Goal: Task Accomplishment & Management: Use online tool/utility

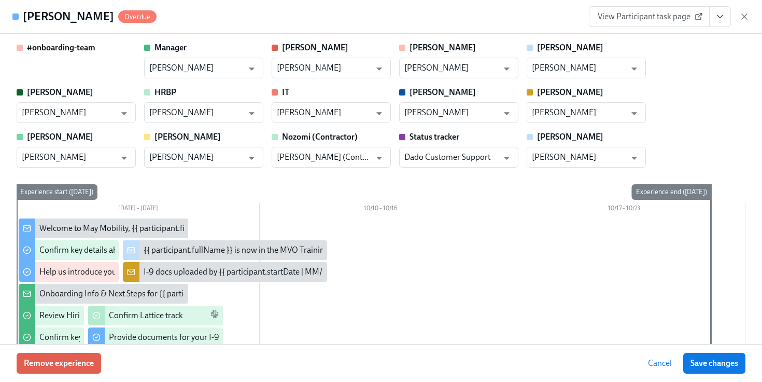
scroll to position [987, 0]
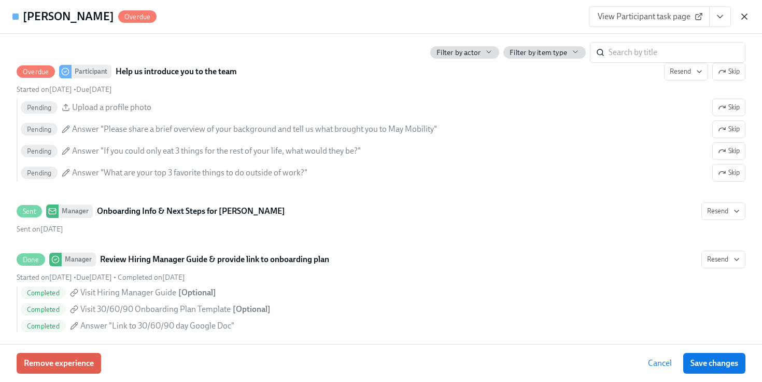
click at [746, 16] on icon "button" at bounding box center [745, 16] width 10 height 10
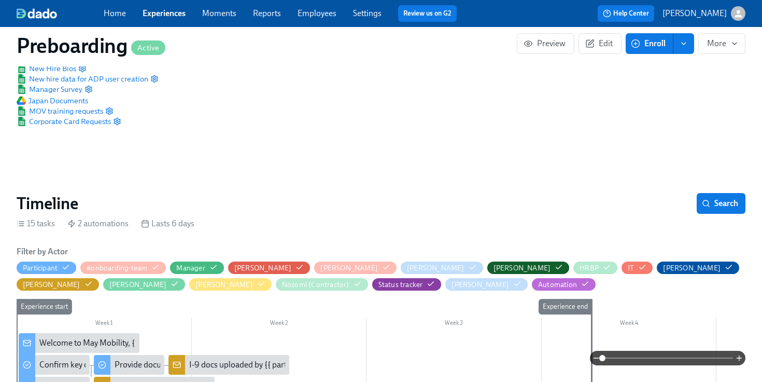
scroll to position [4, 0]
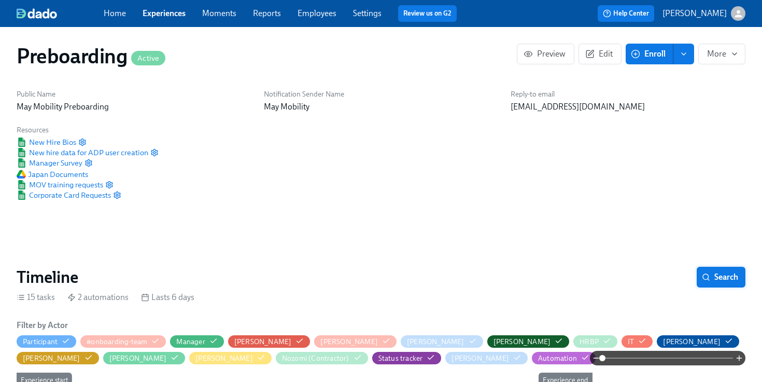
click at [724, 276] on span "Search" at bounding box center [721, 277] width 34 height 10
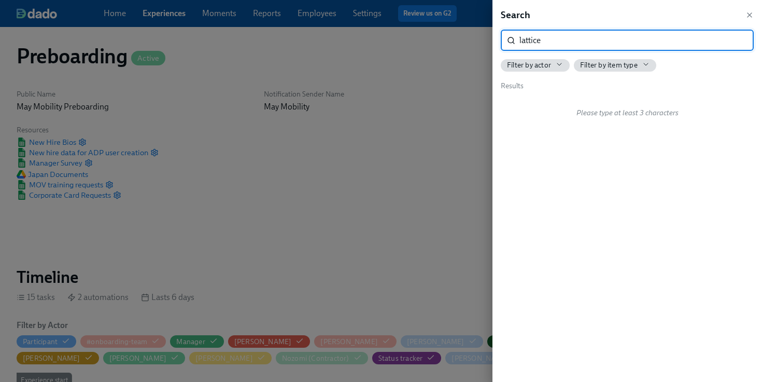
type input "lattice"
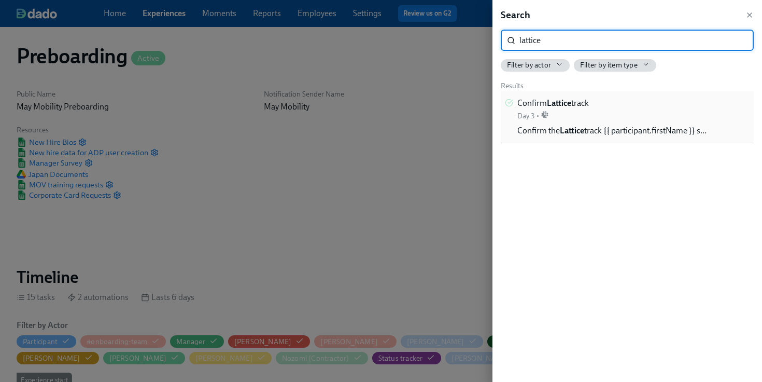
click at [571, 112] on div "Confirm Lattice track Day 3 •" at bounding box center [554, 108] width 72 height 23
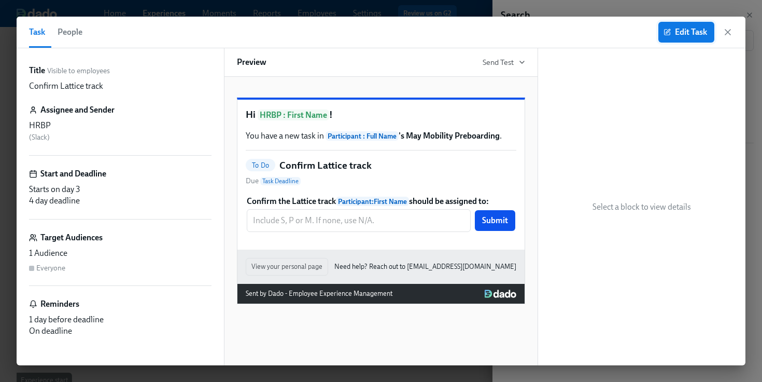
click at [668, 30] on icon "button" at bounding box center [668, 31] width 4 height 4
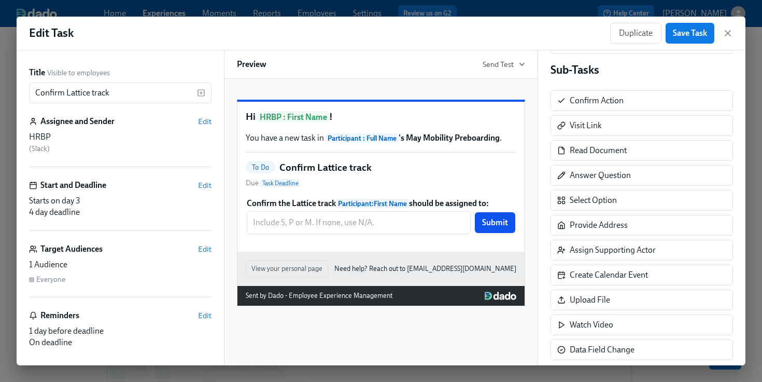
scroll to position [206, 0]
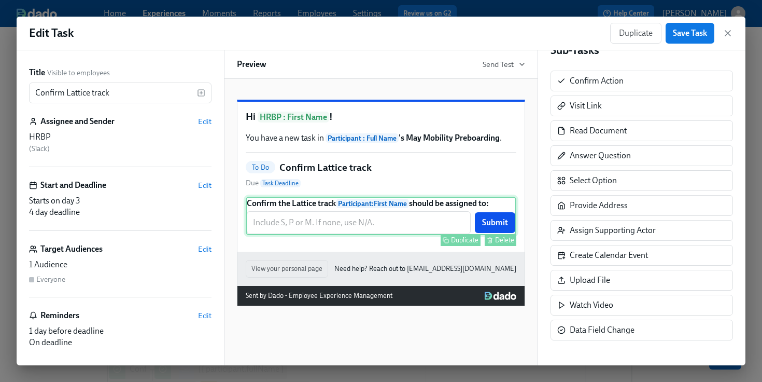
click at [374, 235] on div "Confirm the Lattice track Participant : First Name should be assigned to: ​ Sub…" at bounding box center [381, 216] width 271 height 38
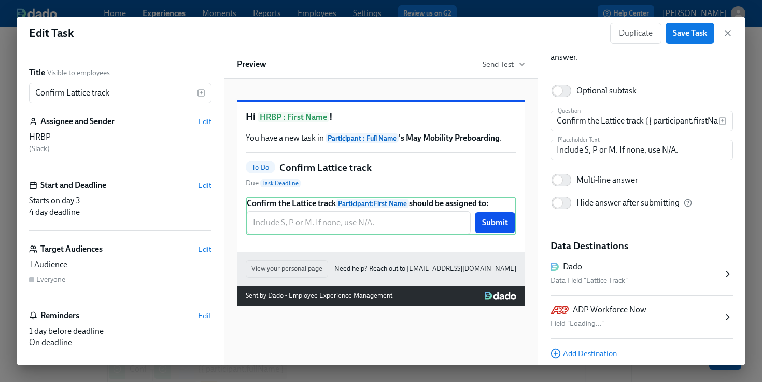
scroll to position [68, 0]
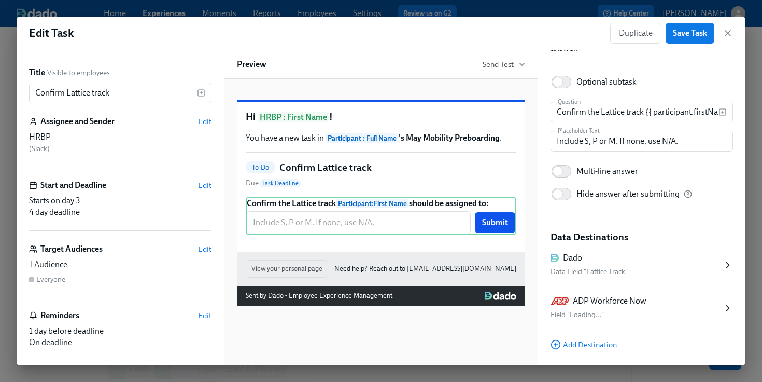
click at [603, 302] on div "ADP Workforce Now" at bounding box center [610, 300] width 74 height 11
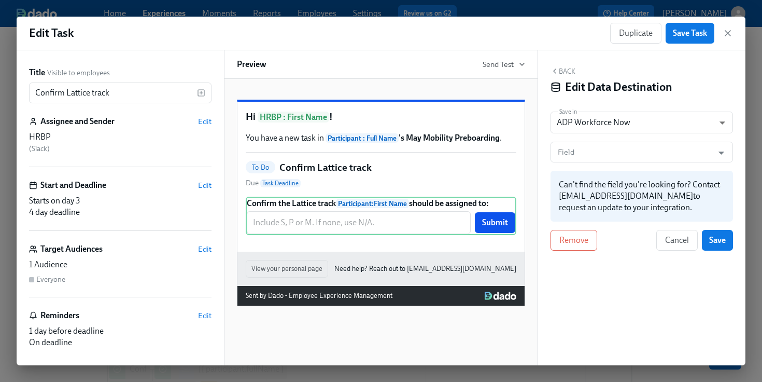
scroll to position [0, 0]
click at [577, 156] on input "Field" at bounding box center [632, 152] width 152 height 21
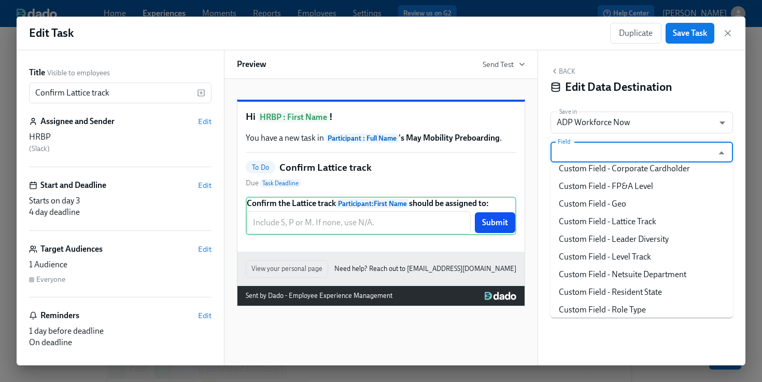
scroll to position [63, 0]
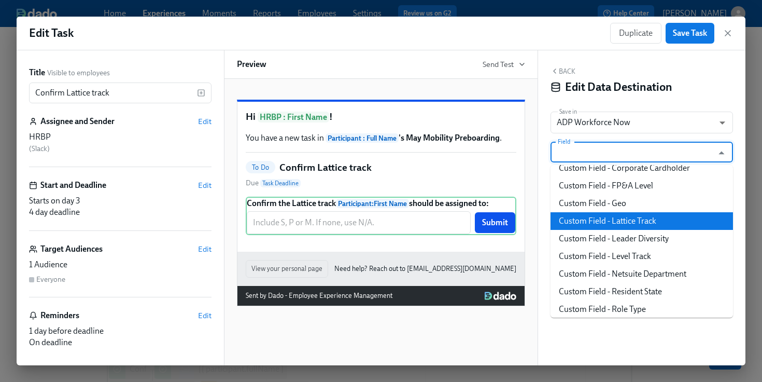
click at [589, 221] on li "Custom Field - Lattice Track" at bounding box center [642, 221] width 183 height 18
type input "Custom Field - Lattice Track"
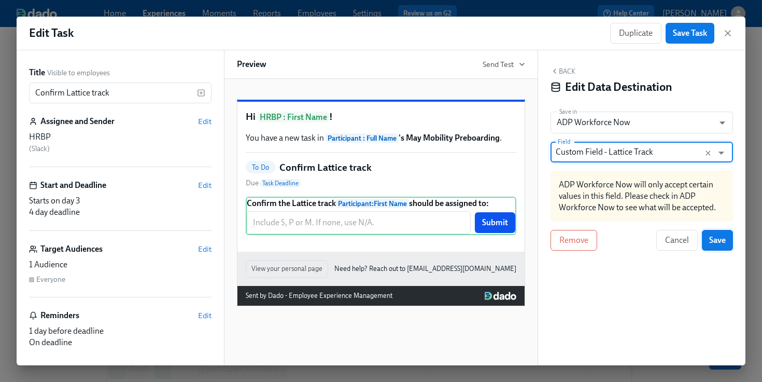
click at [707, 242] on button "Save" at bounding box center [717, 240] width 31 height 21
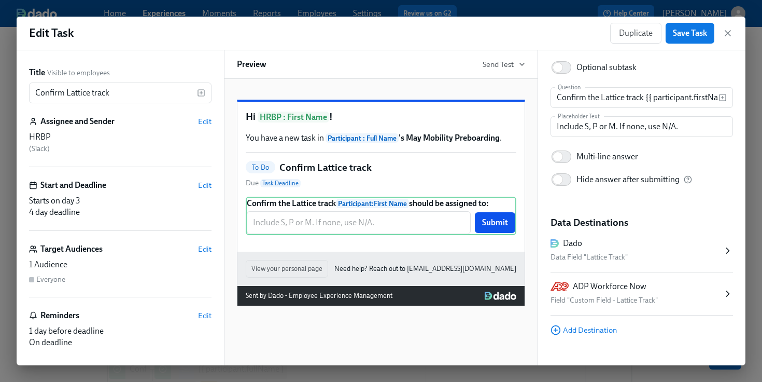
scroll to position [92, 0]
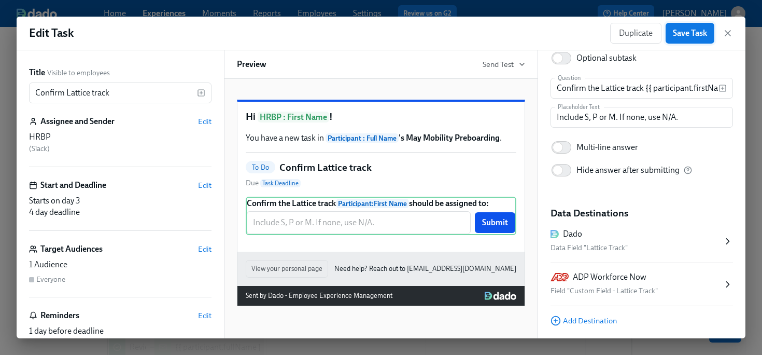
click at [681, 36] on span "Save Task" at bounding box center [690, 33] width 34 height 10
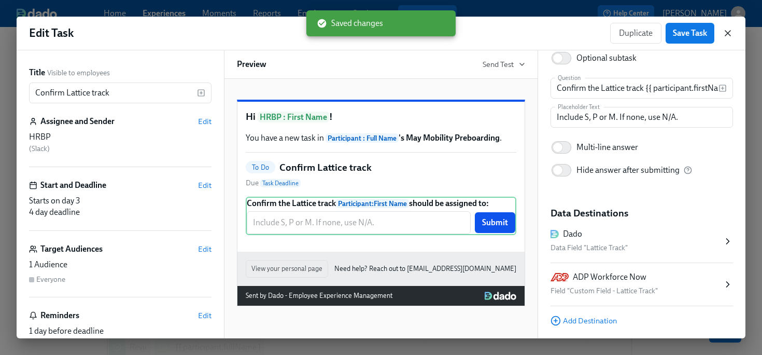
click at [725, 33] on icon "button" at bounding box center [728, 33] width 10 height 10
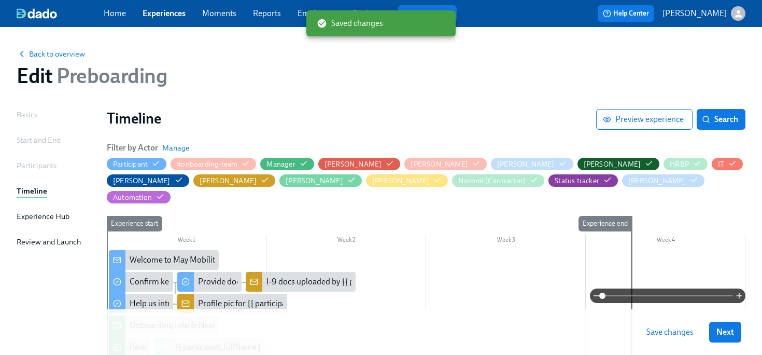
click at [664, 330] on span "Save changes" at bounding box center [670, 332] width 47 height 10
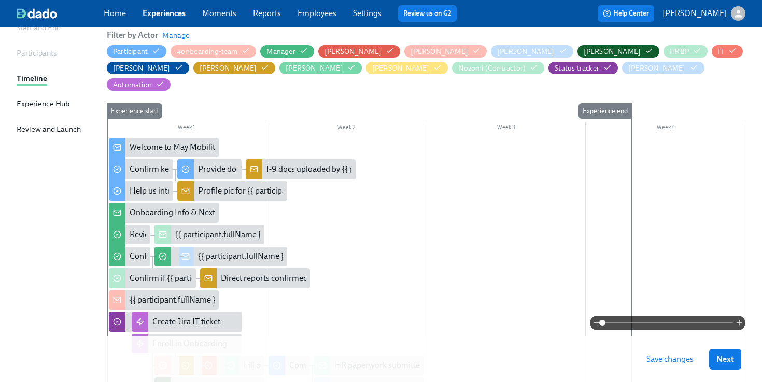
scroll to position [98, 0]
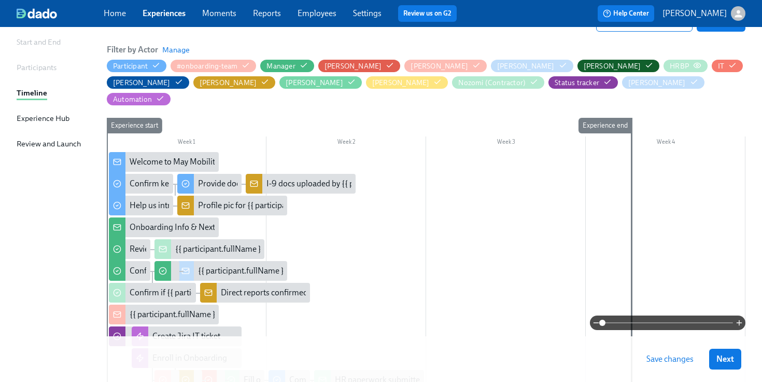
click at [693, 65] on icon "button" at bounding box center [697, 65] width 8 height 8
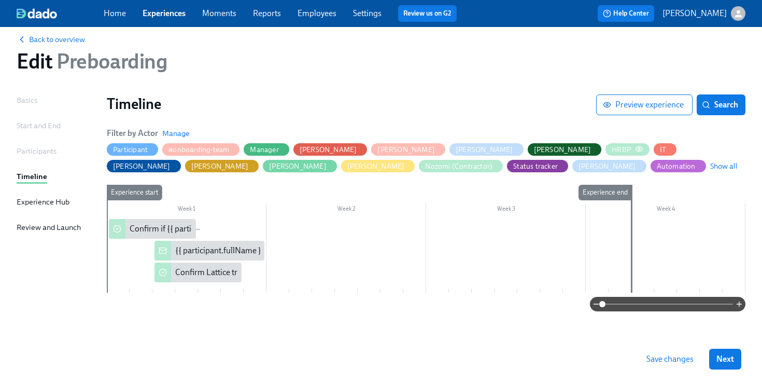
scroll to position [15, 0]
click at [192, 273] on div "Confirm Lattice track" at bounding box center [212, 272] width 74 height 11
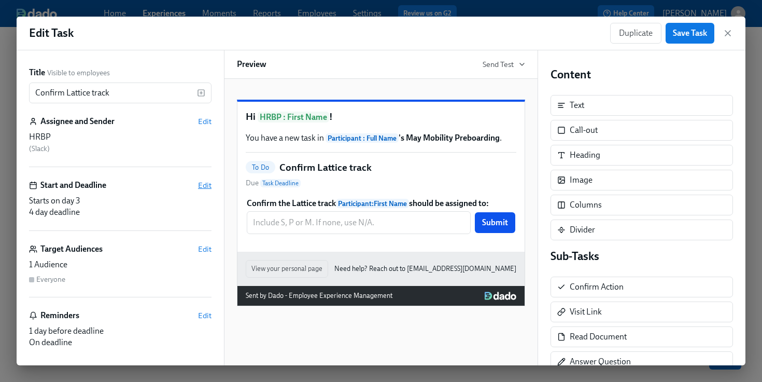
click at [200, 187] on span "Edit" at bounding box center [204, 185] width 13 height 10
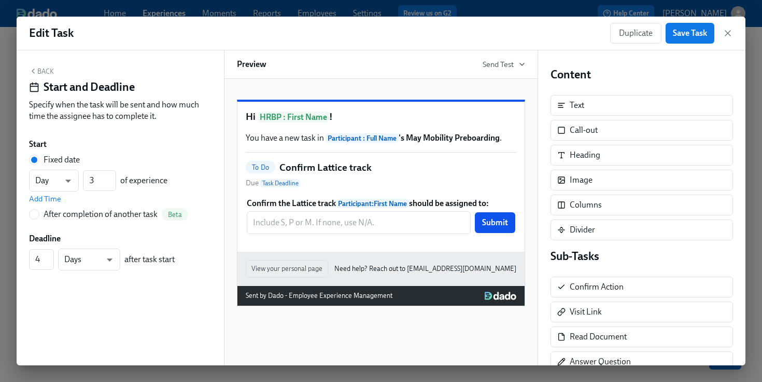
click at [94, 215] on div "After completion of another task" at bounding box center [101, 213] width 114 height 11
click at [39, 215] on input "After completion of another task Beta" at bounding box center [34, 214] width 9 height 9
radio input "true"
radio input "false"
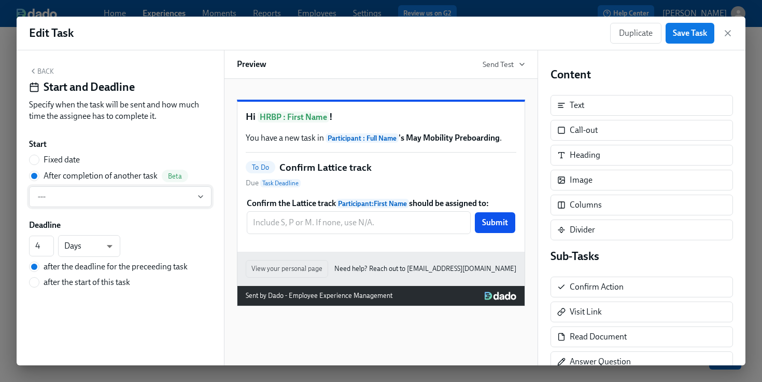
click at [73, 201] on span "---" at bounding box center [120, 196] width 165 height 10
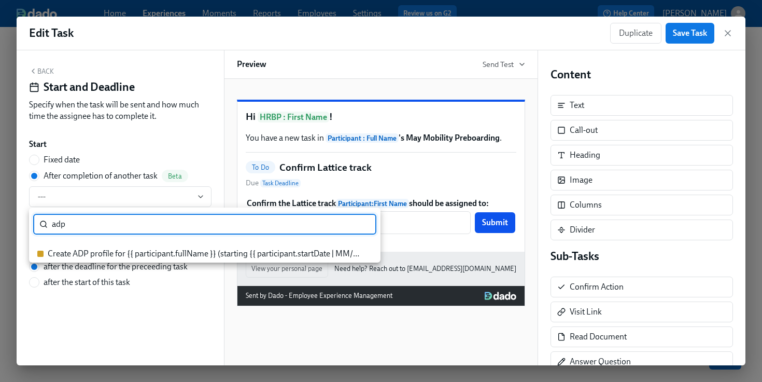
type input "adp"
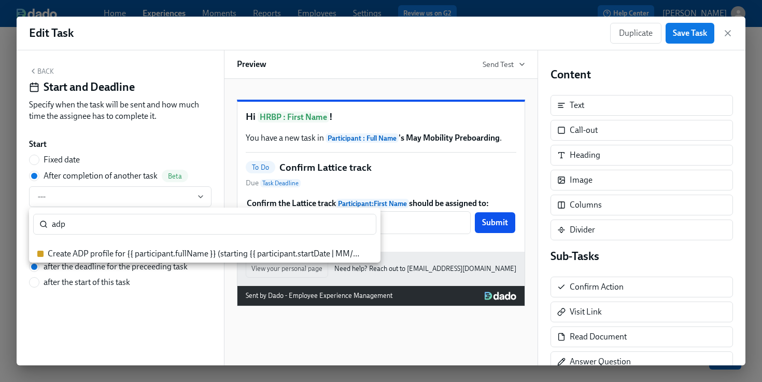
click at [130, 256] on div "Create ADP profile for {{ participant.fullName }} (starting {{ participant.star…" at bounding box center [205, 253] width 314 height 11
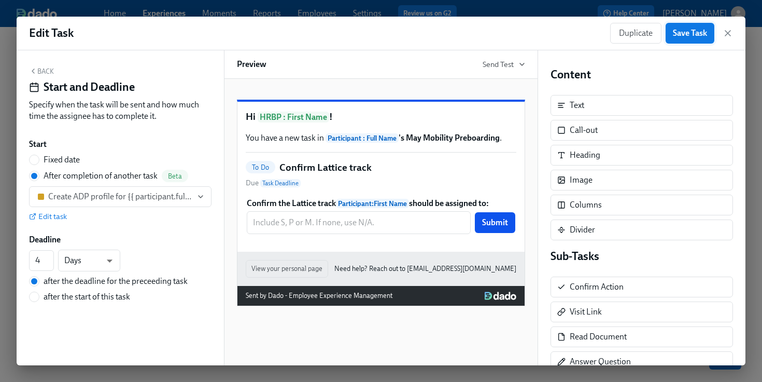
click at [690, 33] on span "Save Task" at bounding box center [690, 33] width 34 height 10
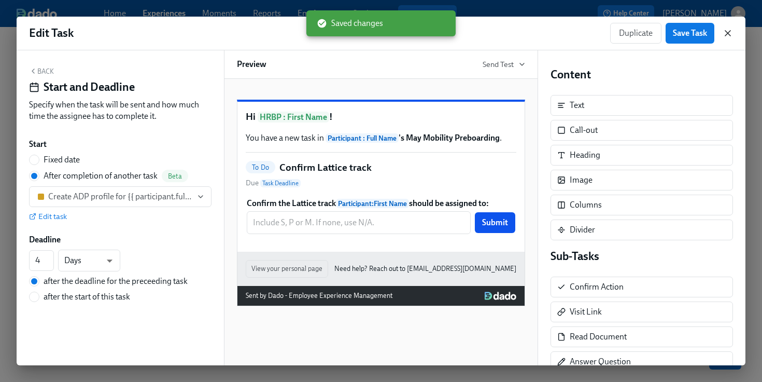
click at [728, 34] on icon "button" at bounding box center [728, 33] width 5 height 5
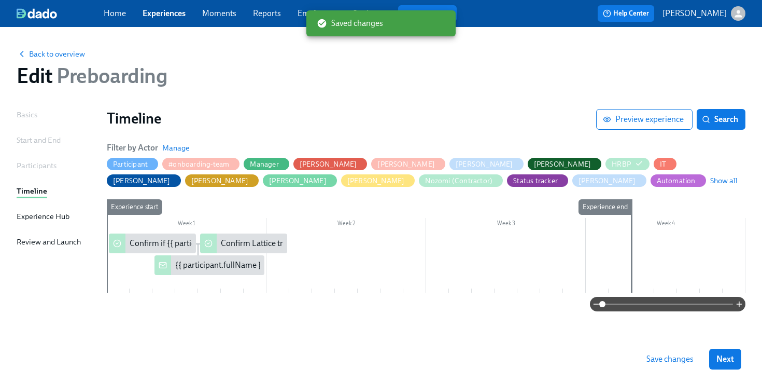
click at [665, 354] on span "Save changes" at bounding box center [670, 359] width 47 height 10
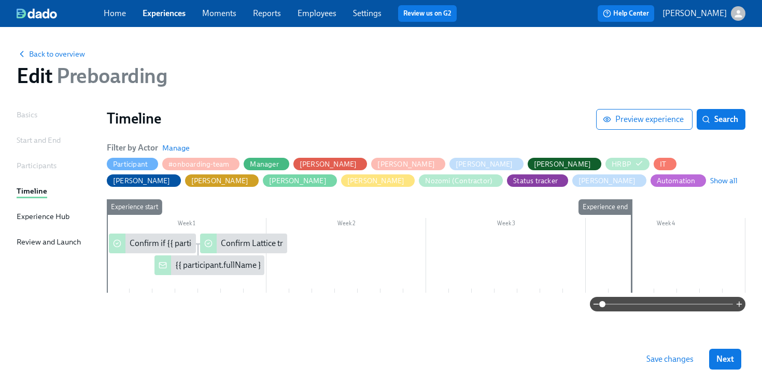
click at [665, 354] on span "Save changes" at bounding box center [670, 359] width 47 height 10
click at [710, 182] on span "Show all" at bounding box center [723, 180] width 27 height 10
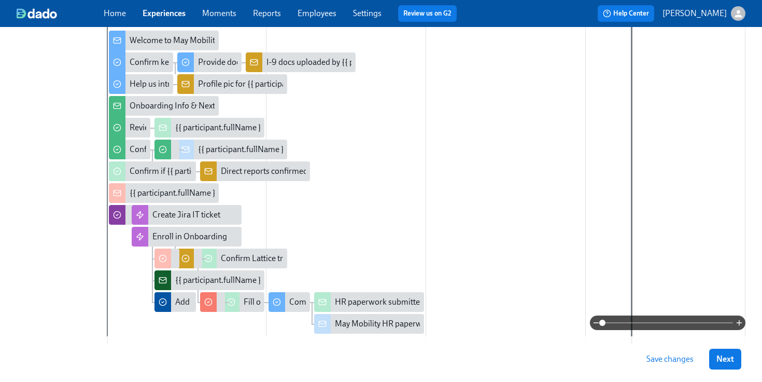
scroll to position [220, 0]
